Goal: Check status

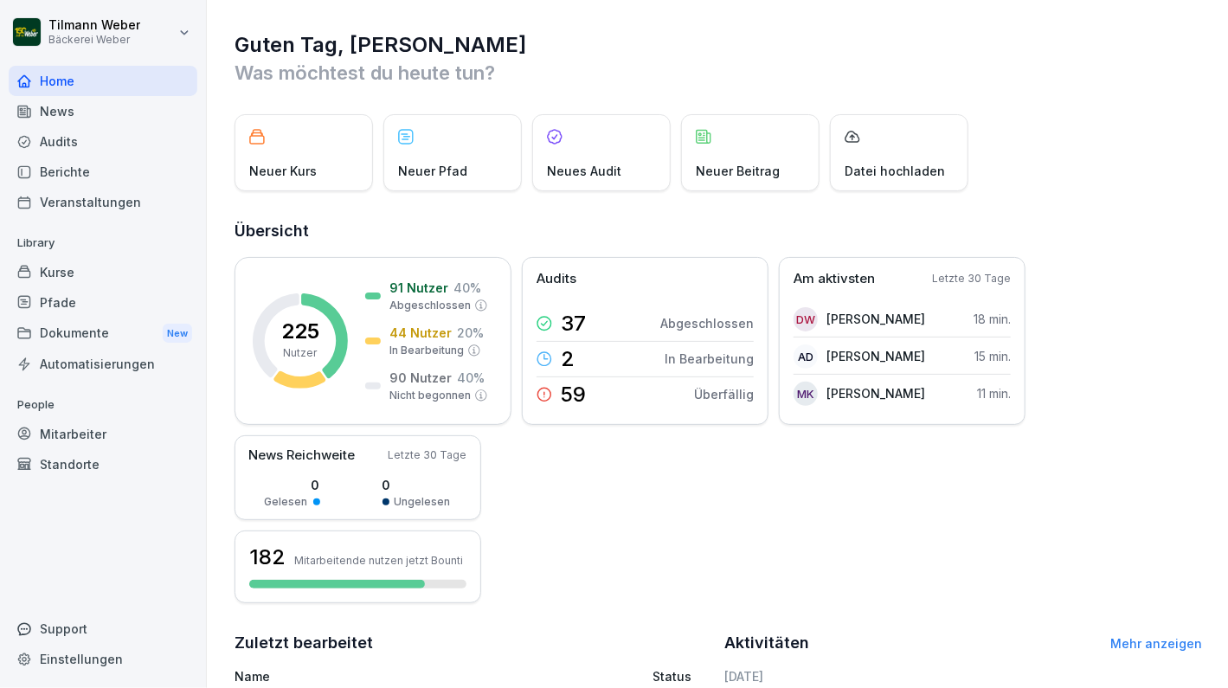
click at [71, 143] on div "Audits" at bounding box center [103, 141] width 189 height 30
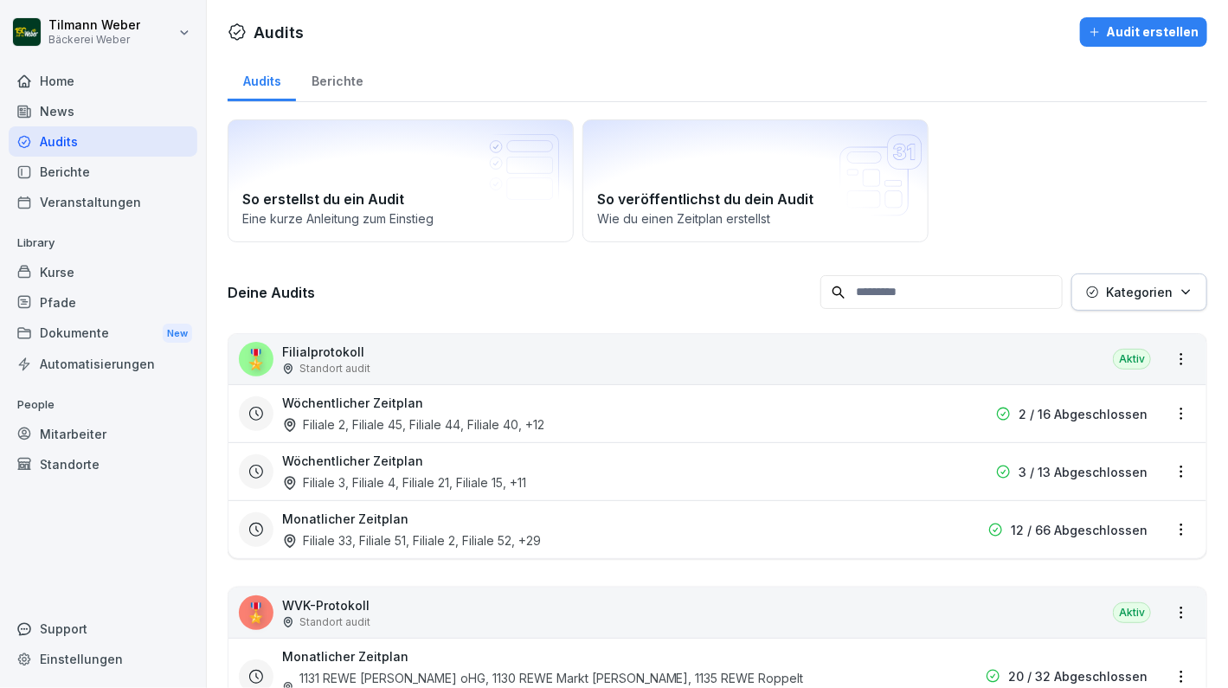
scroll to position [76, 0]
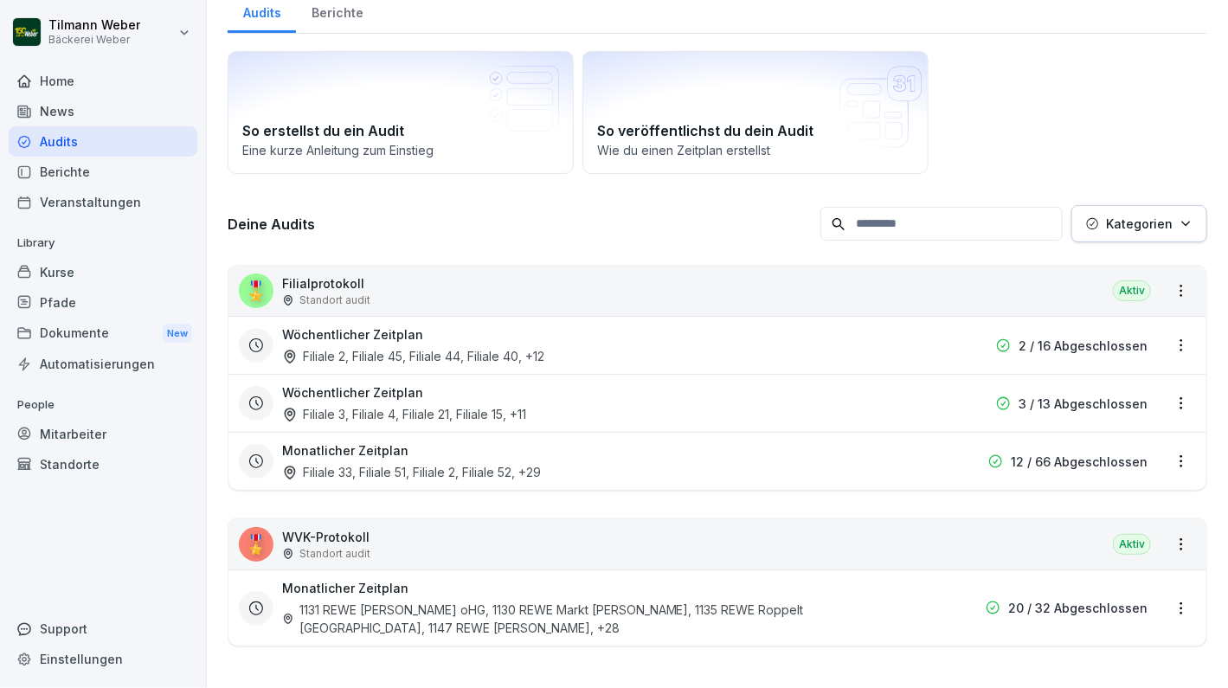
click at [401, 600] on div "1131 REWE [PERSON_NAME] oHG, 1130 REWE Markt Lutz oHG, 1135 REWE Roppelt [GEOGR…" at bounding box center [606, 618] width 649 height 36
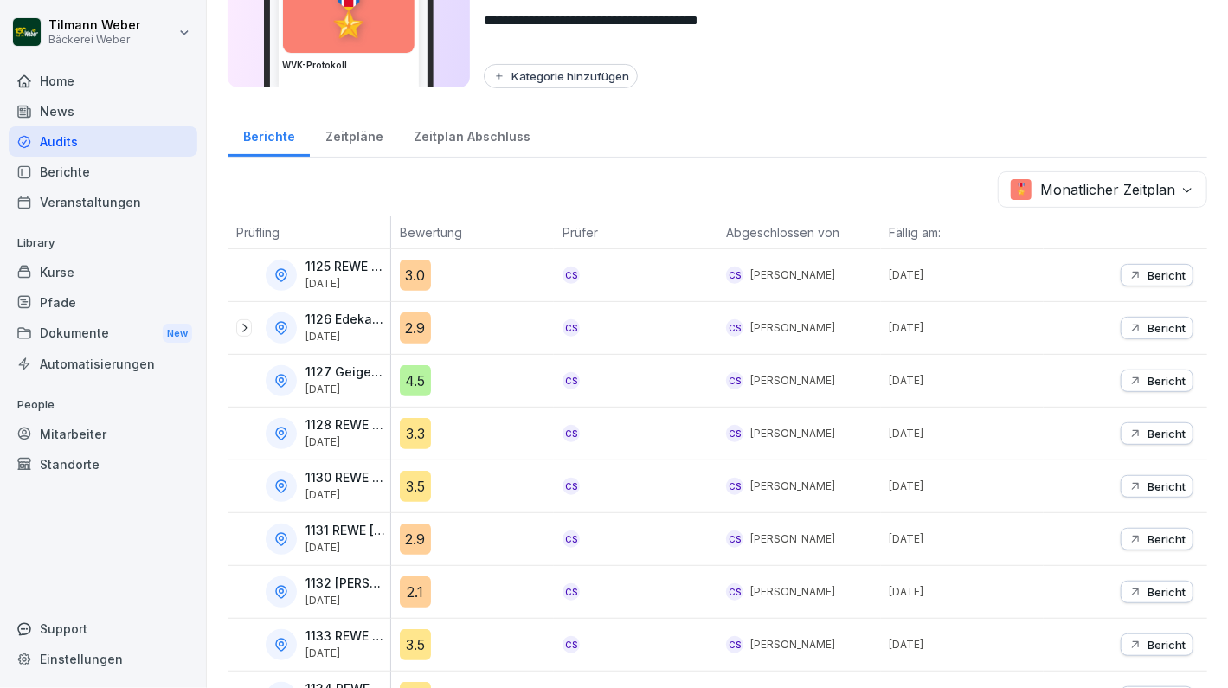
scroll to position [121, 0]
click at [425, 265] on div "3.0" at bounding box center [415, 274] width 31 height 31
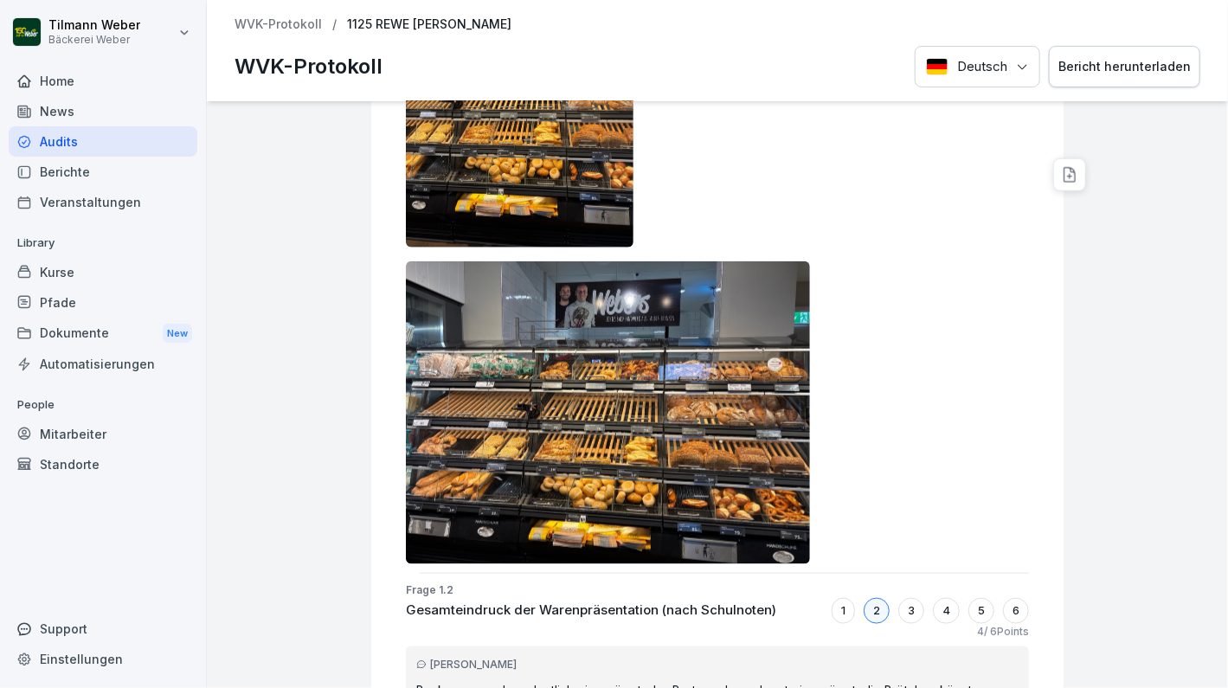
scroll to position [730, 0]
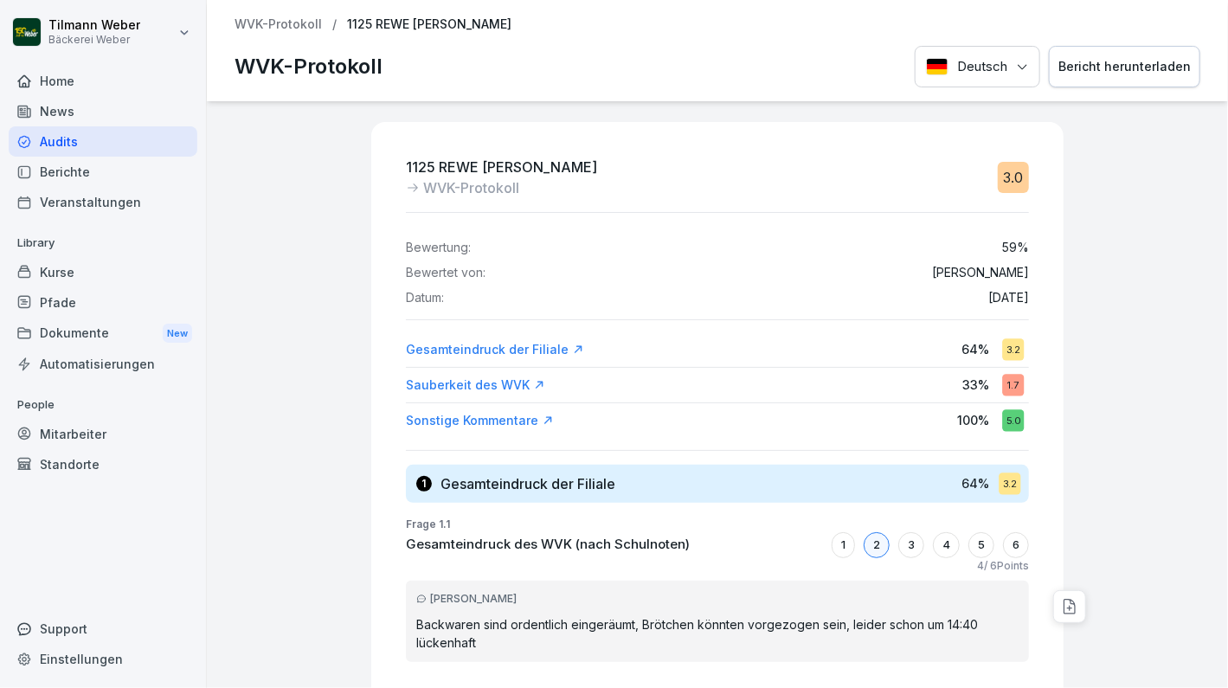
click at [296, 24] on p "WVK-Protokoll" at bounding box center [277, 24] width 87 height 15
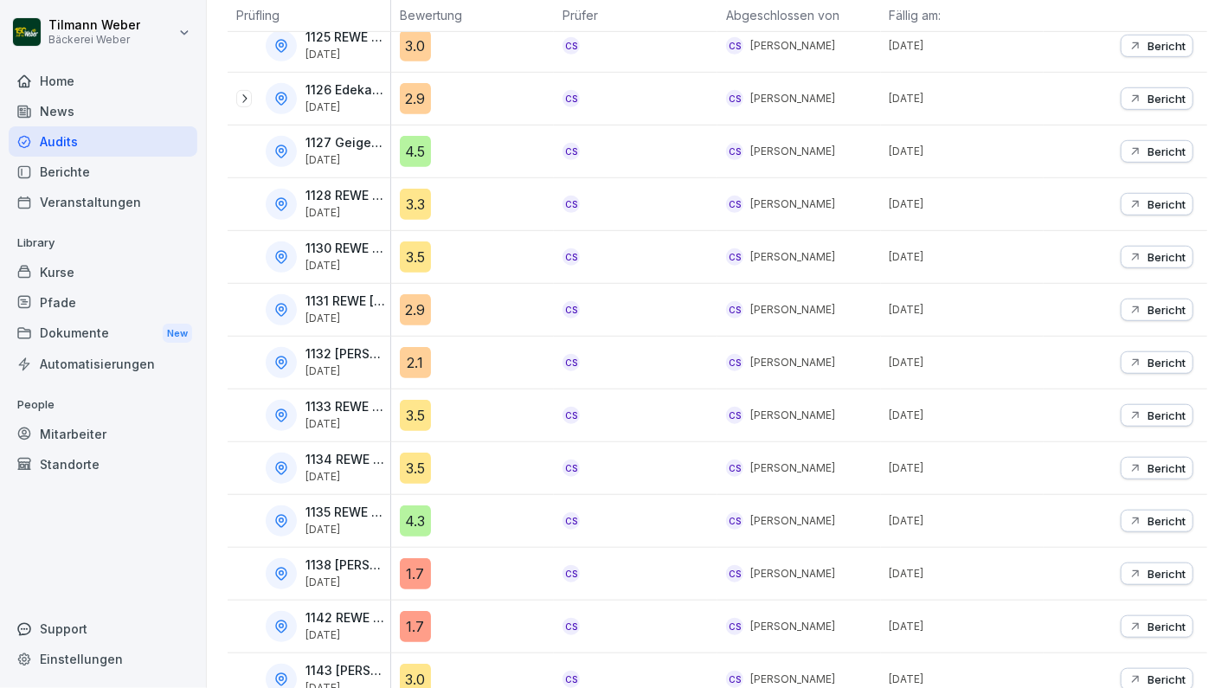
scroll to position [357, 0]
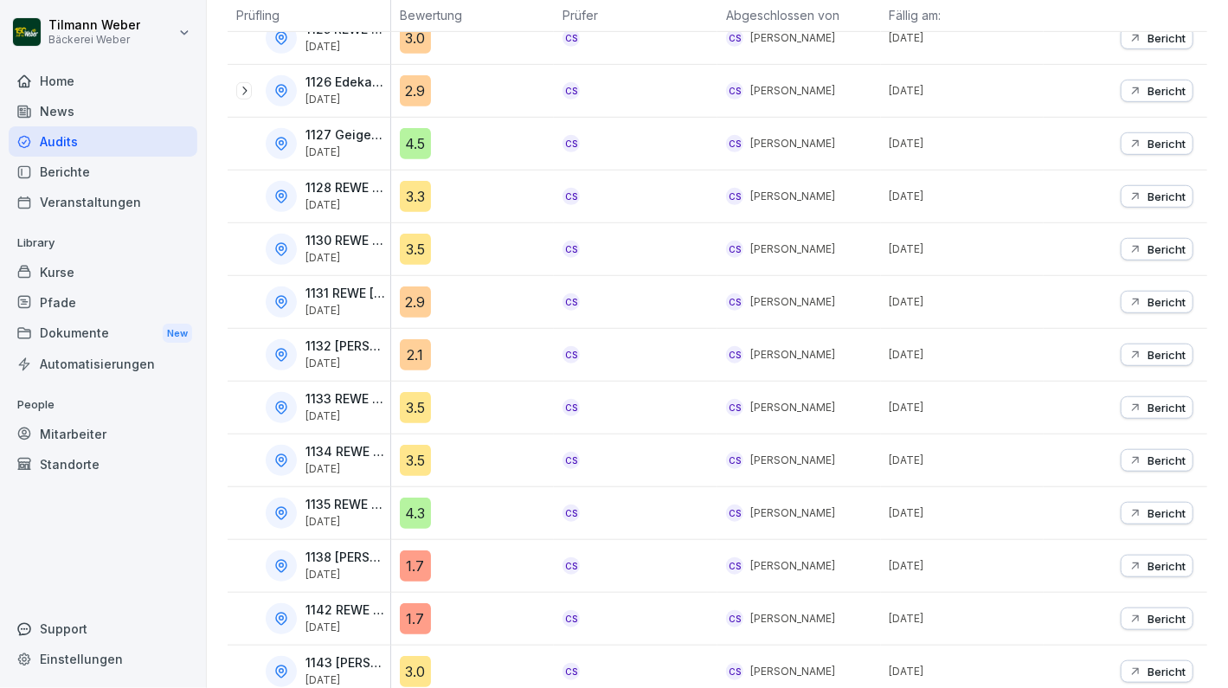
click at [406, 344] on div "2.1" at bounding box center [415, 354] width 31 height 31
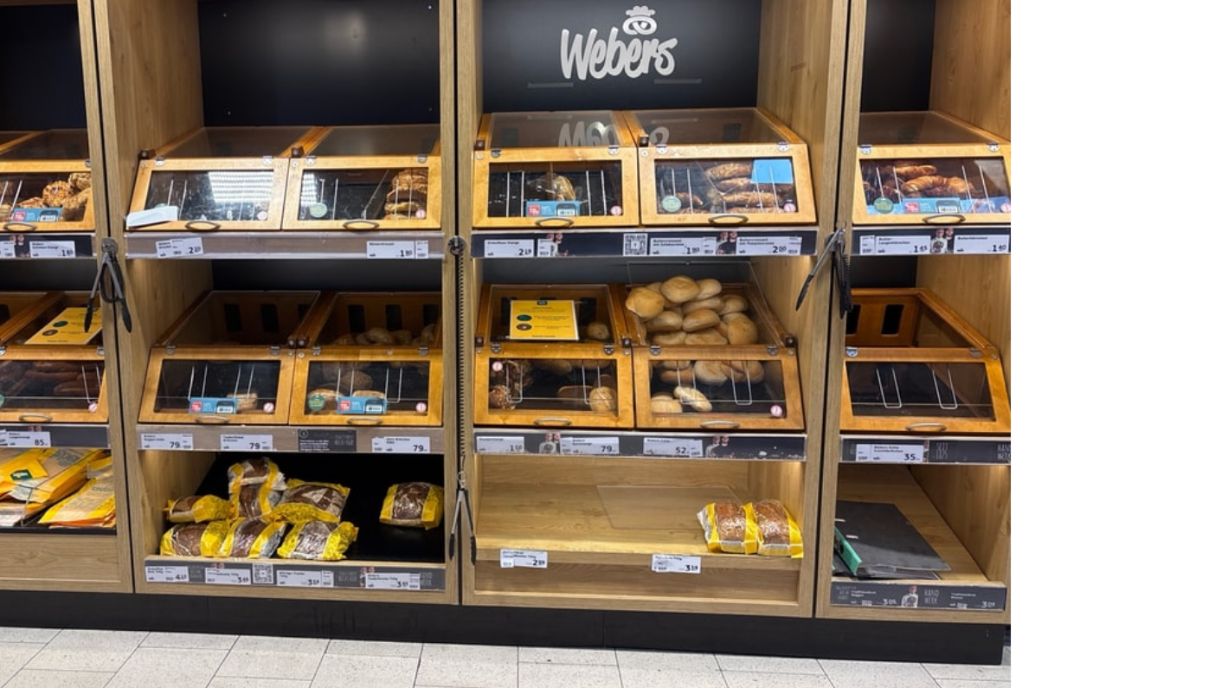
scroll to position [472, 0]
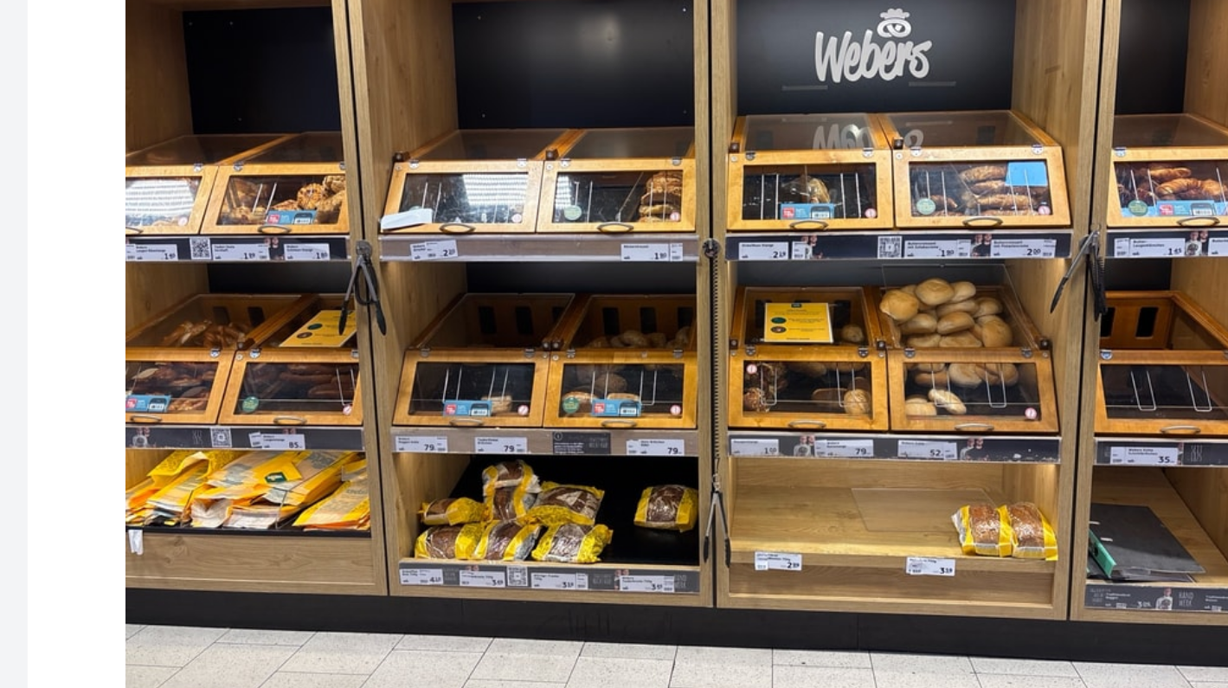
drag, startPoint x: 699, startPoint y: 369, endPoint x: 563, endPoint y: 360, distance: 136.2
click at [563, 360] on img at bounding box center [608, 355] width 404 height 303
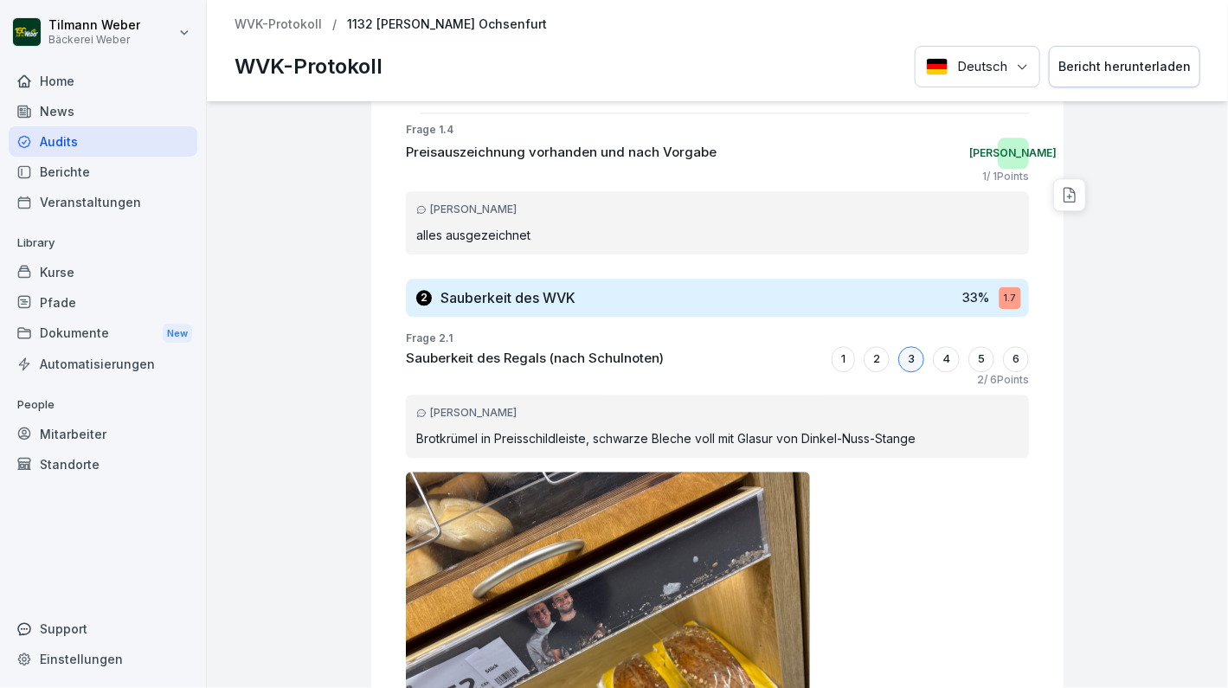
scroll to position [2210, 0]
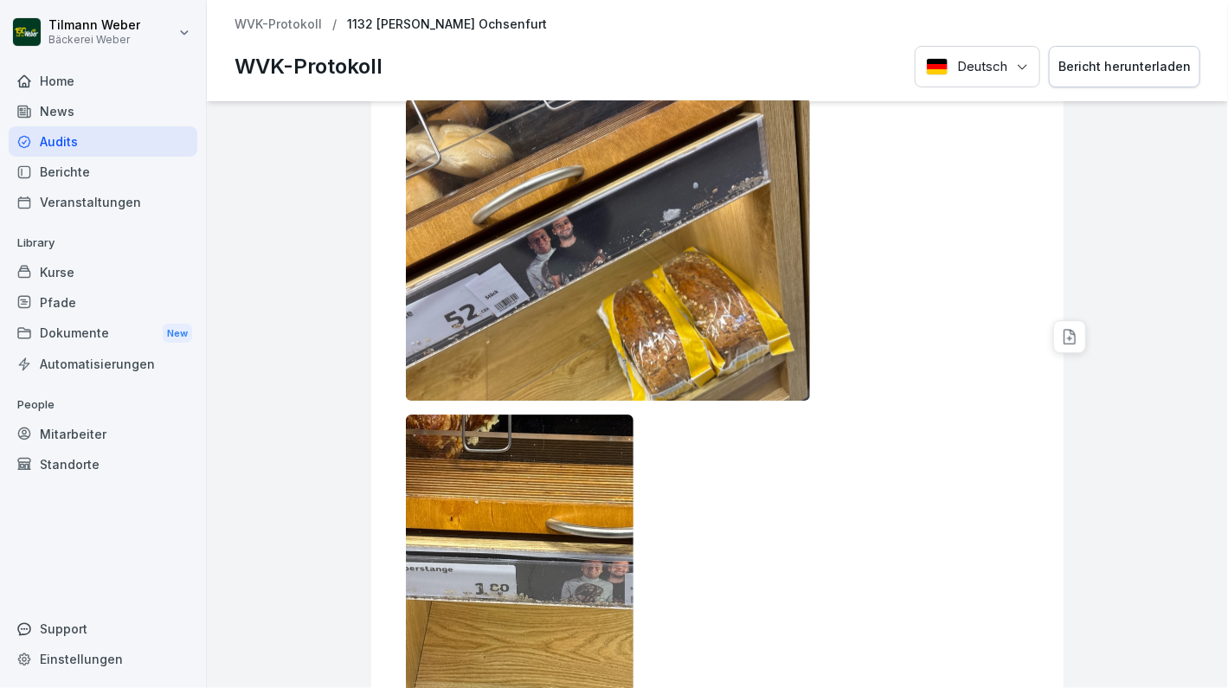
click at [296, 31] on p "WVK-Protokoll" at bounding box center [277, 24] width 87 height 15
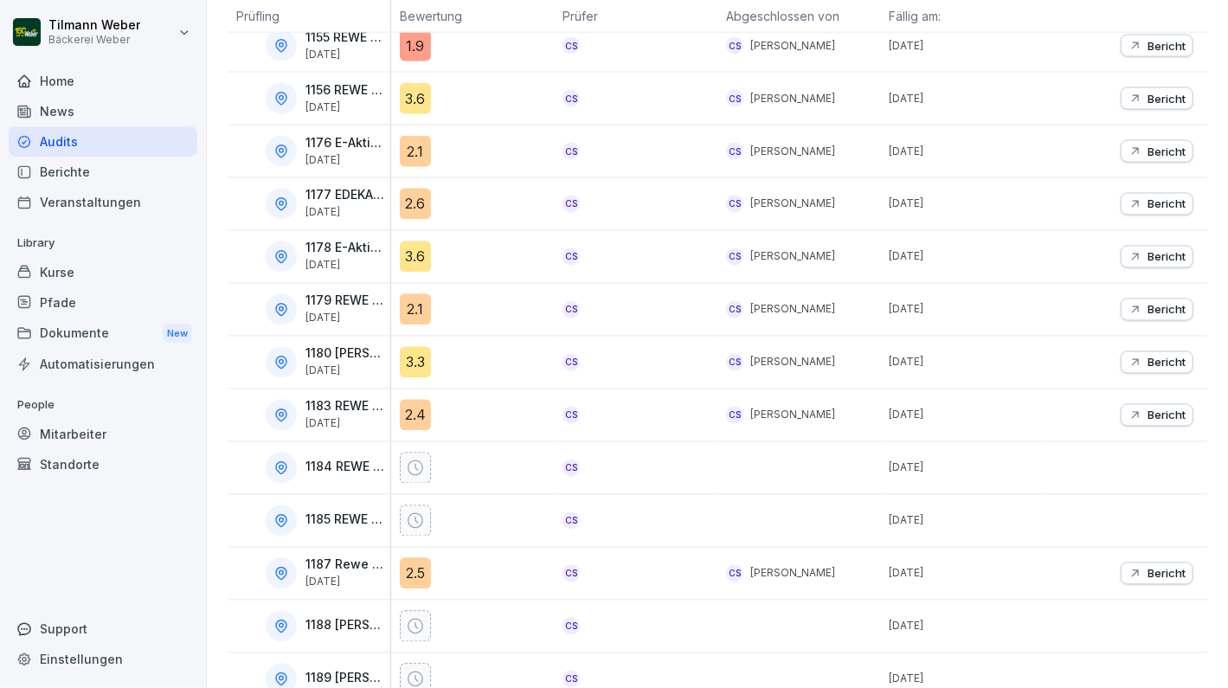
scroll to position [1246, 0]
click at [336, 137] on p "1176 E-Aktiv Tischer Walldürn" at bounding box center [345, 144] width 81 height 15
click at [401, 143] on div "2.1" at bounding box center [415, 152] width 31 height 31
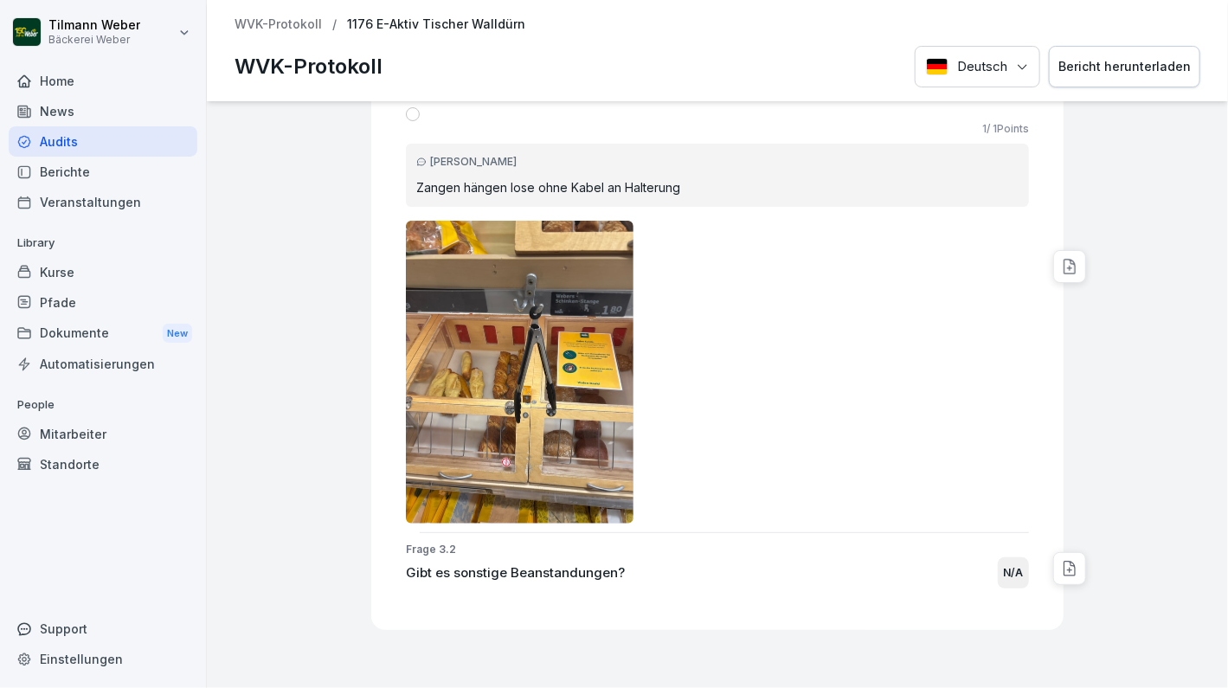
scroll to position [2924, 0]
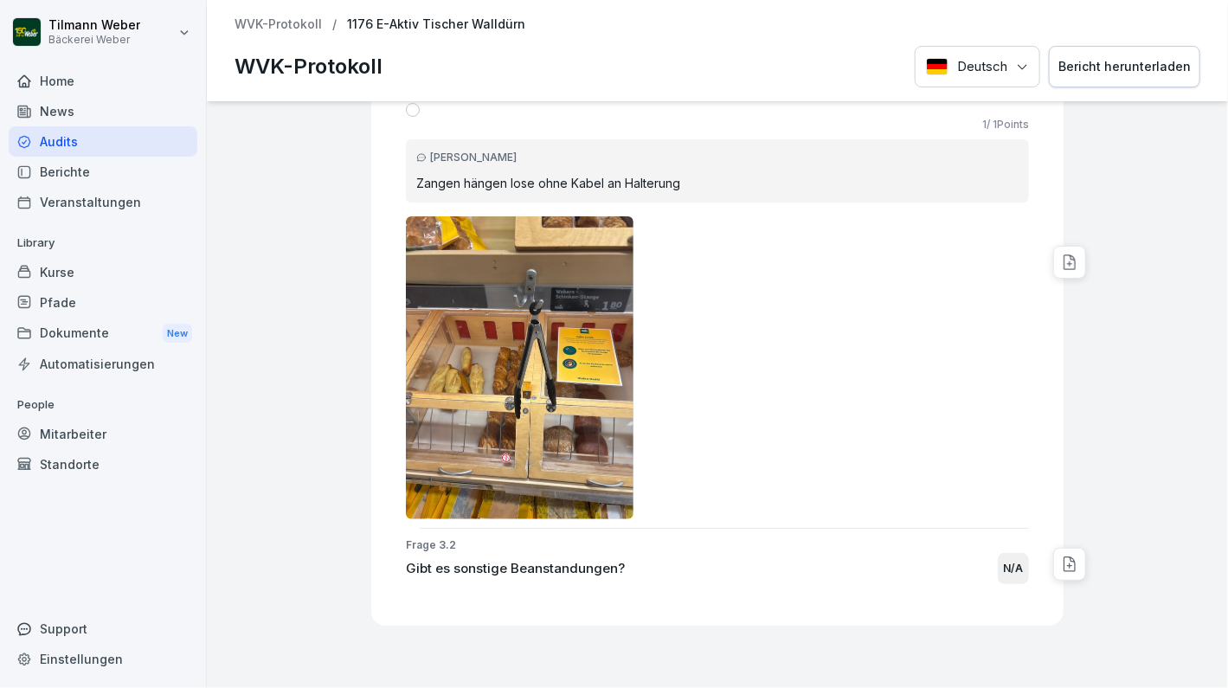
click at [285, 22] on p "WVK-Protokoll" at bounding box center [277, 24] width 87 height 15
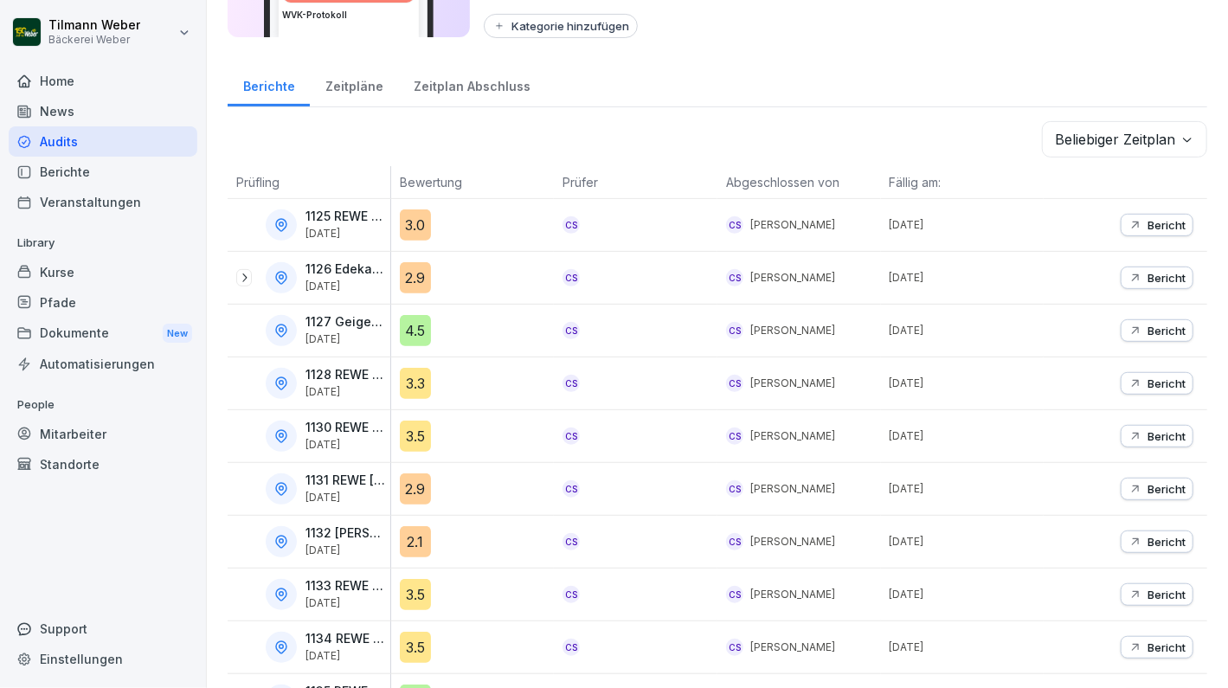
scroll to position [171, 0]
click at [433, 325] on div "4.5" at bounding box center [477, 329] width 155 height 31
click at [421, 325] on div "4.5" at bounding box center [415, 329] width 31 height 31
